Goal: Navigation & Orientation: Find specific page/section

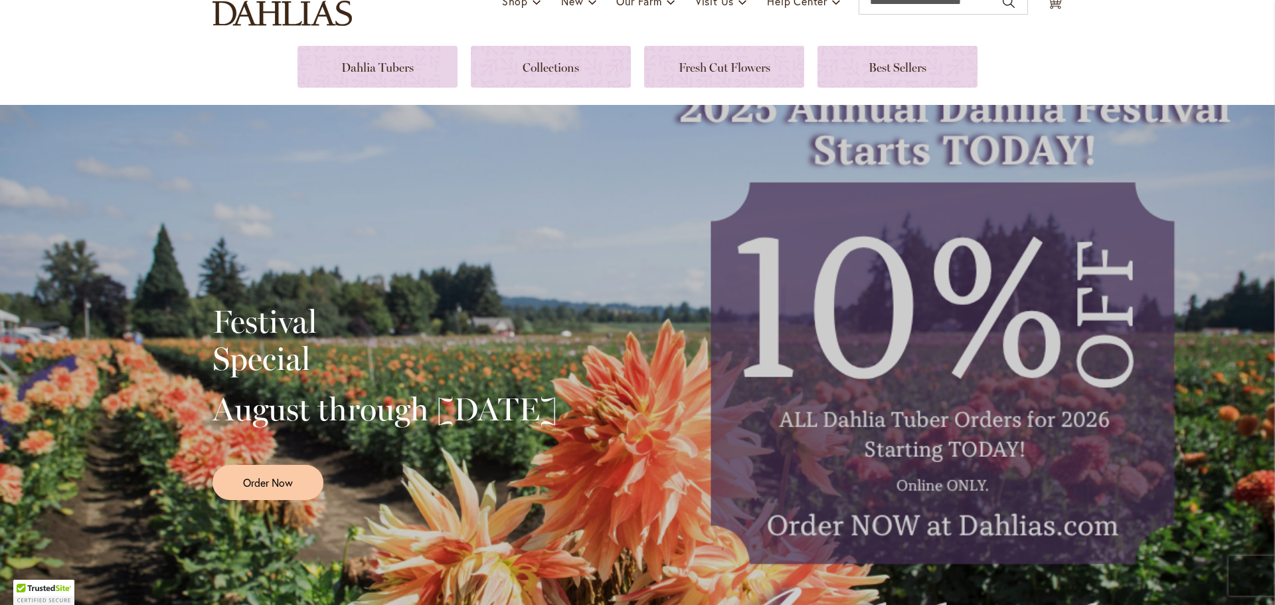
scroll to position [332, 0]
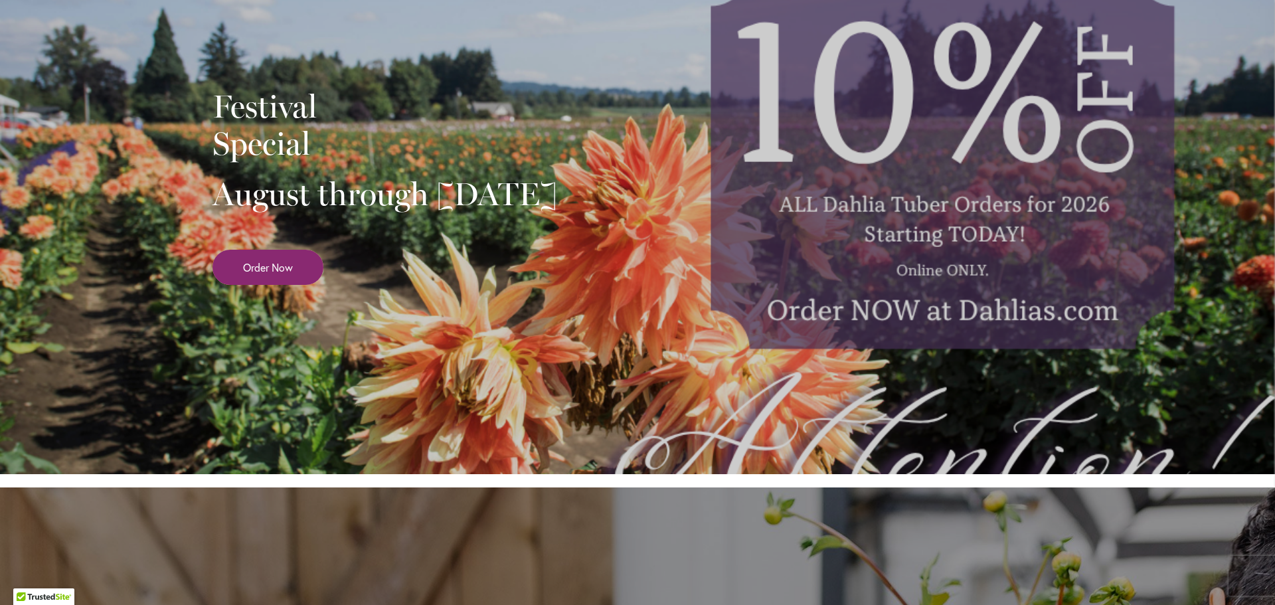
click at [276, 275] on span "Order Now" at bounding box center [268, 267] width 50 height 15
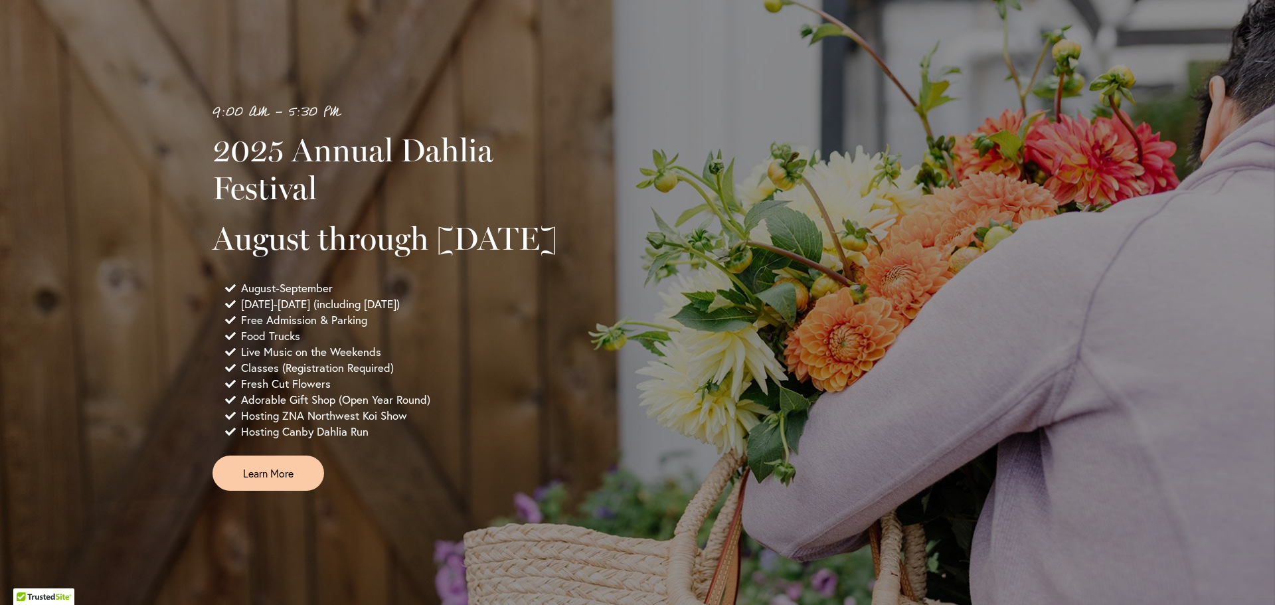
scroll to position [930, 0]
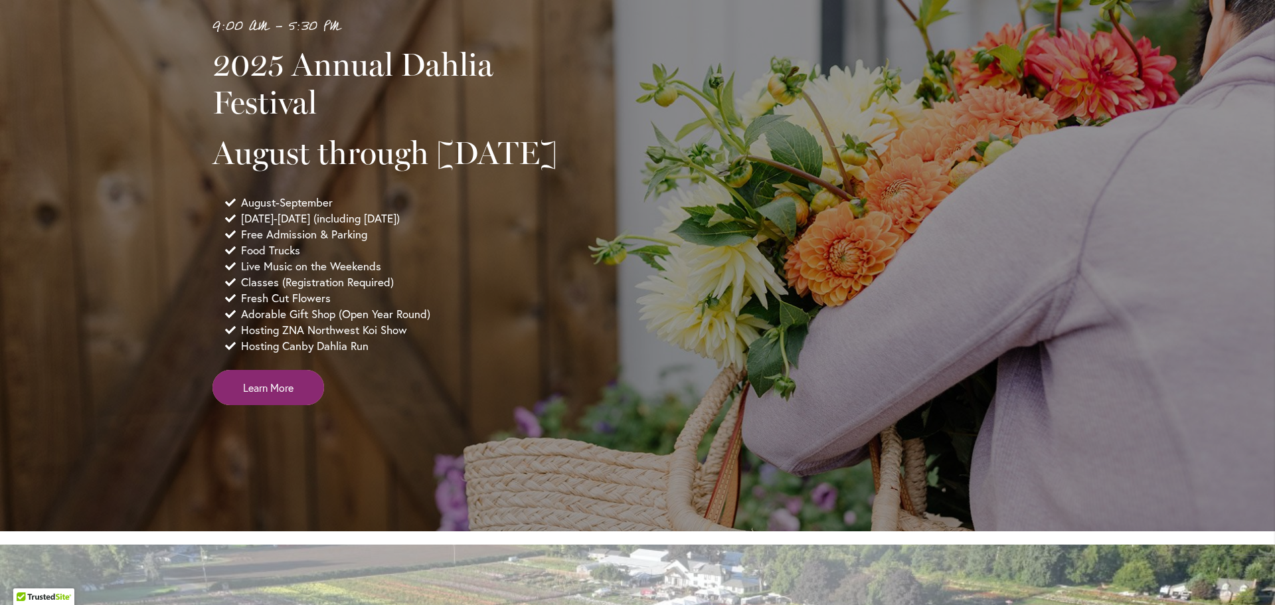
click at [264, 395] on span "Learn More" at bounding box center [268, 387] width 50 height 15
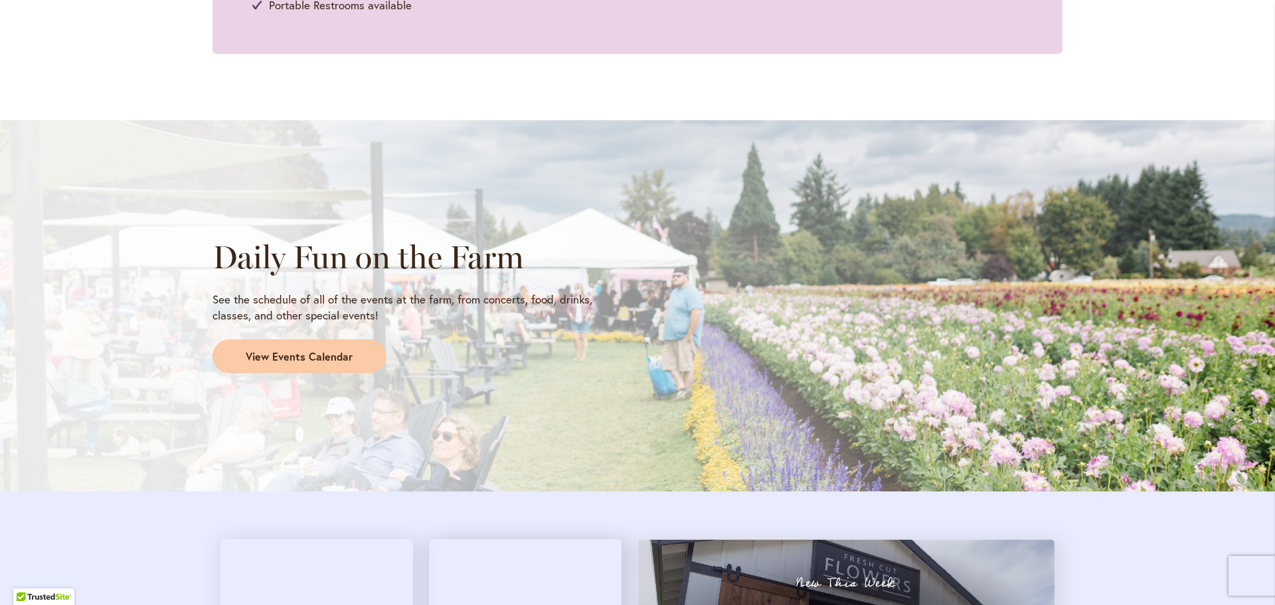
scroll to position [1129, 0]
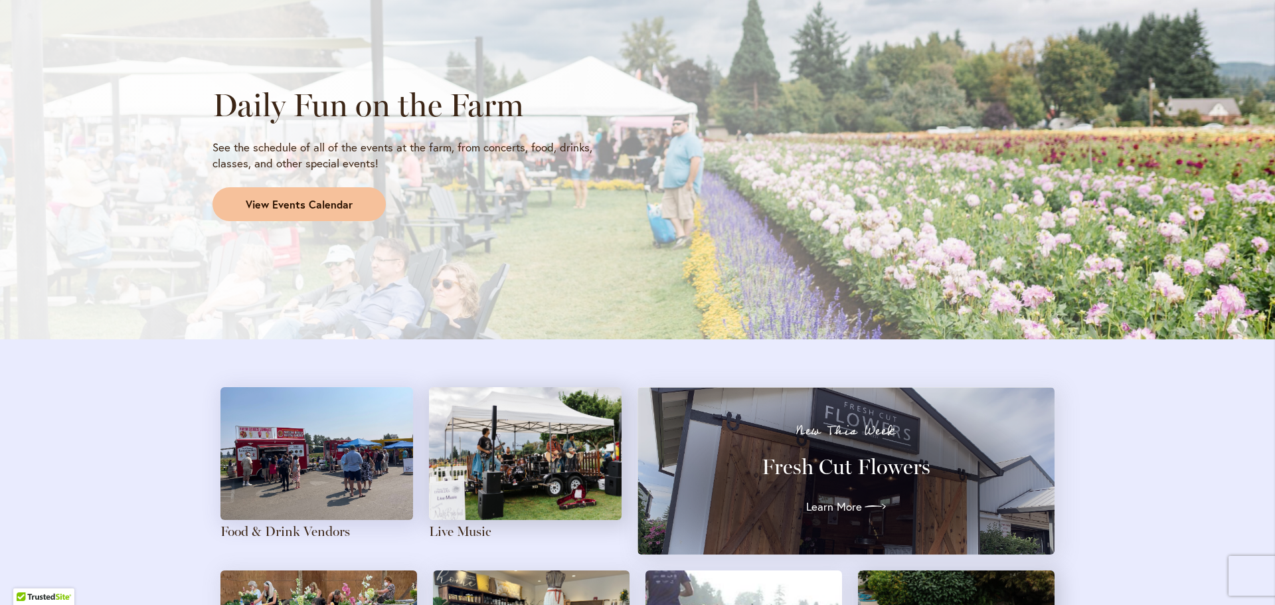
click at [303, 207] on span "View Events Calendar" at bounding box center [299, 204] width 107 height 15
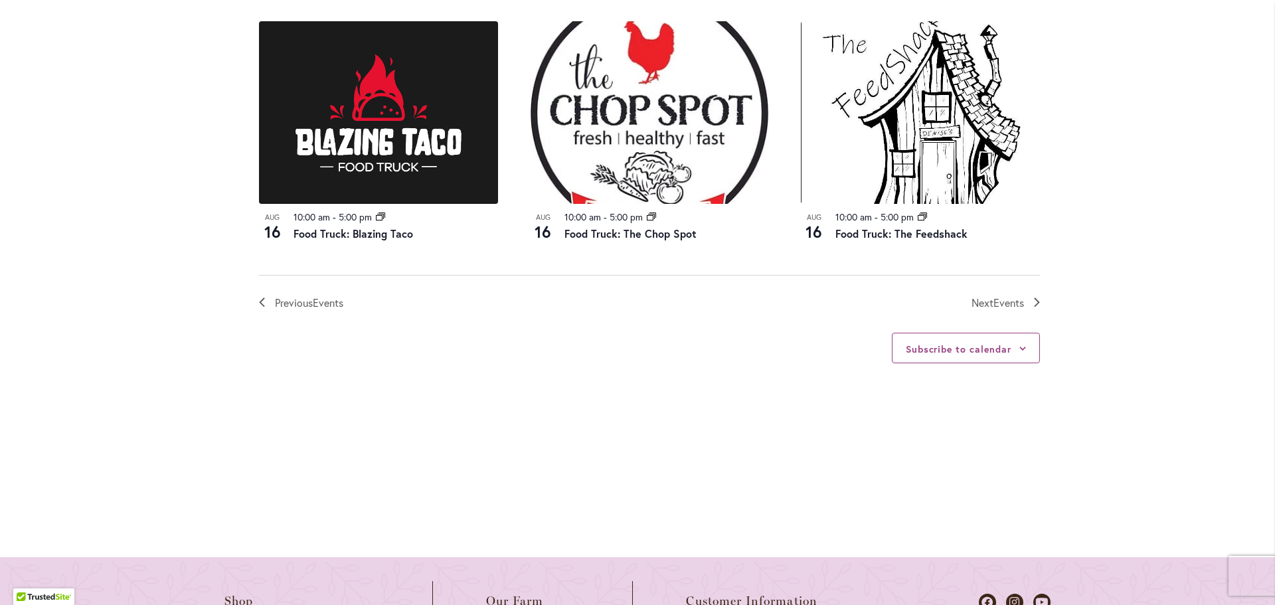
scroll to position [1527, 0]
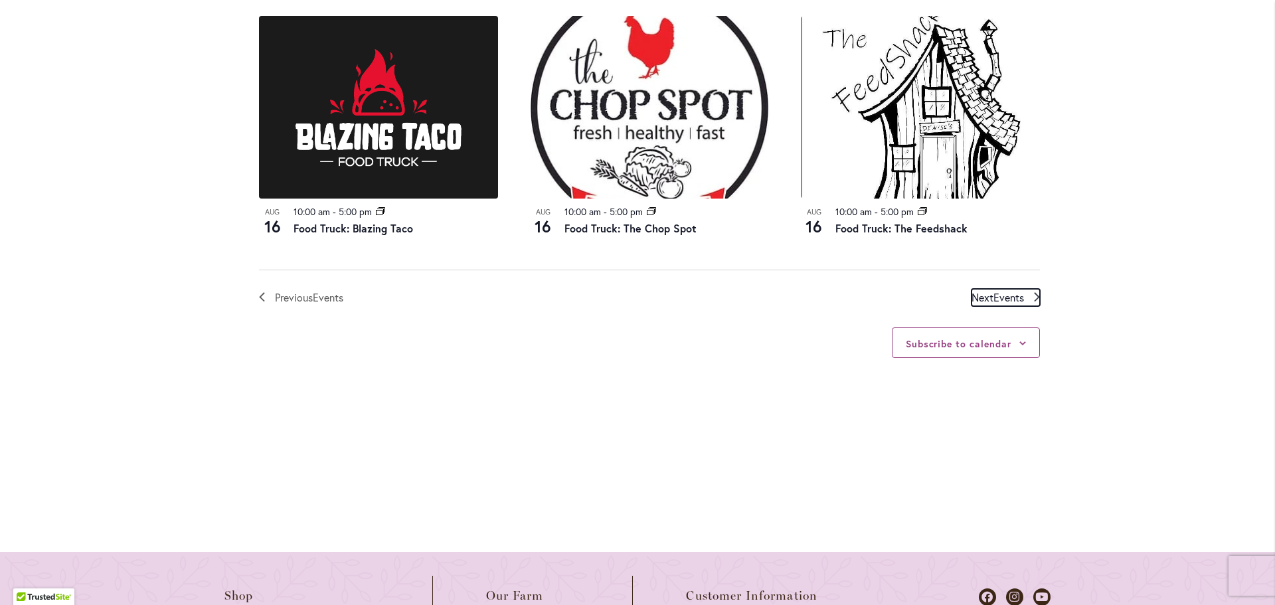
click at [993, 291] on span "Events" at bounding box center [1008, 297] width 31 height 14
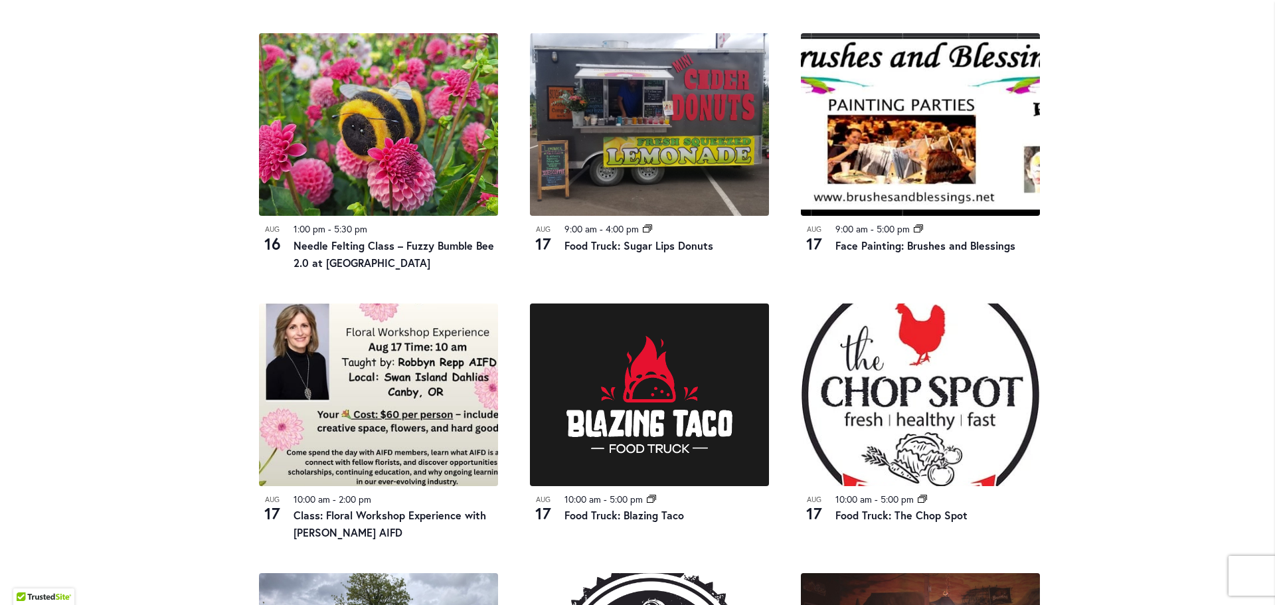
scroll to position [1053, 0]
